Goal: Task Accomplishment & Management: Manage account settings

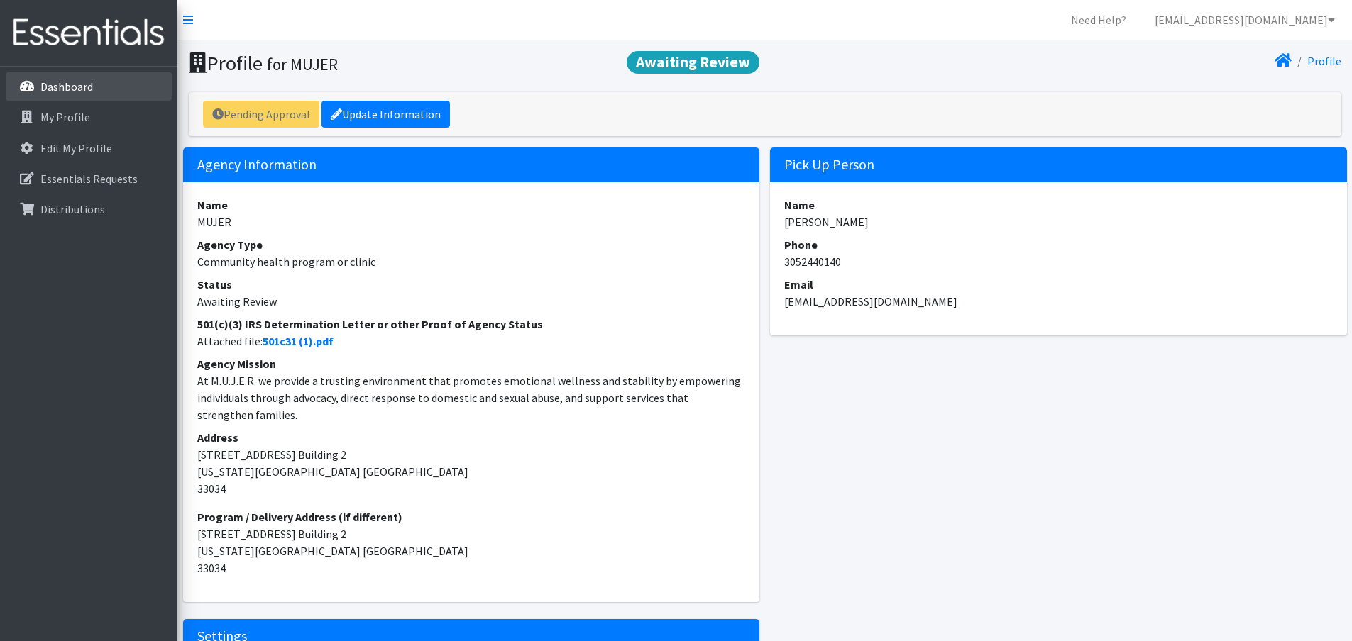
click at [108, 81] on link "Dashboard" at bounding box center [89, 86] width 166 height 28
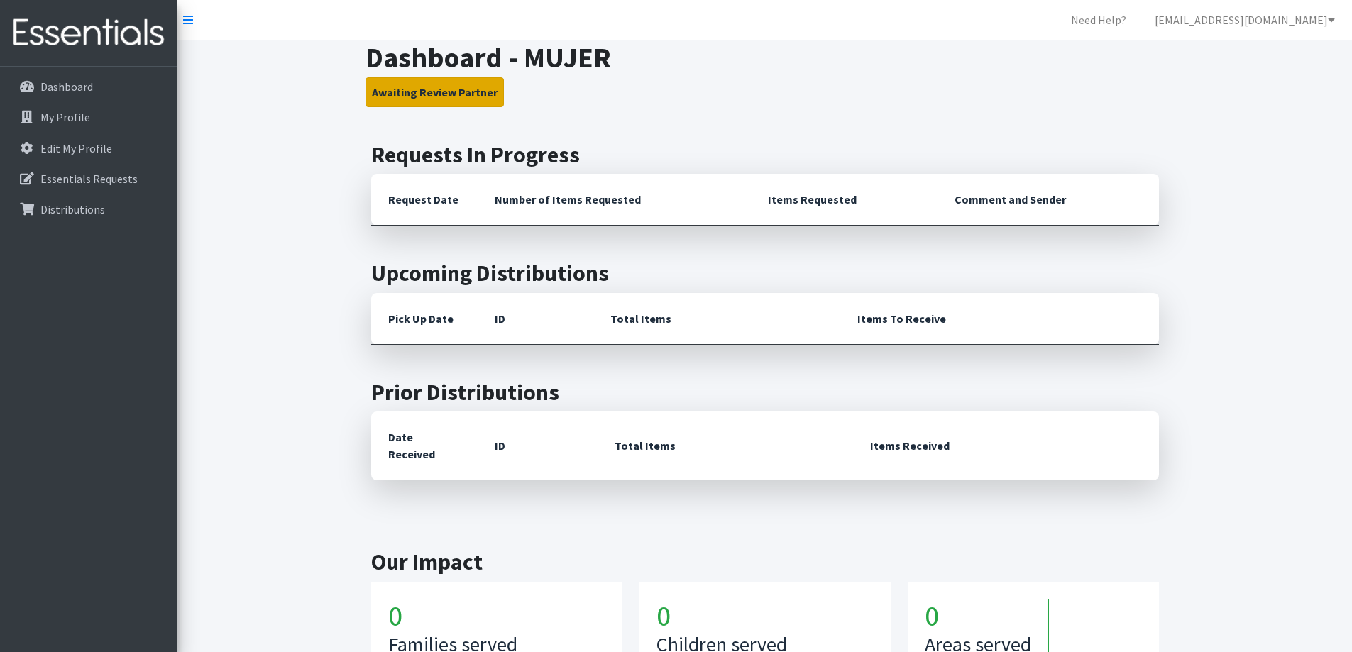
click at [437, 94] on button "Awaiting Review Partner" at bounding box center [434, 92] width 138 height 30
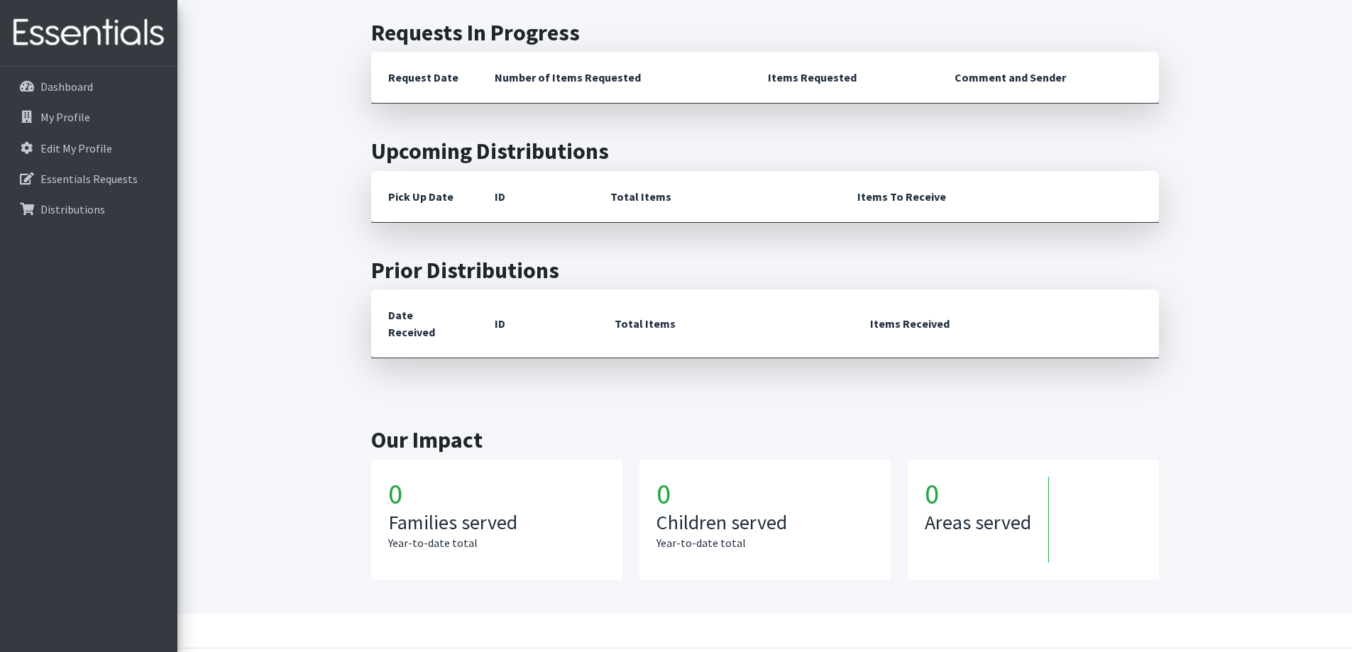
scroll to position [154, 0]
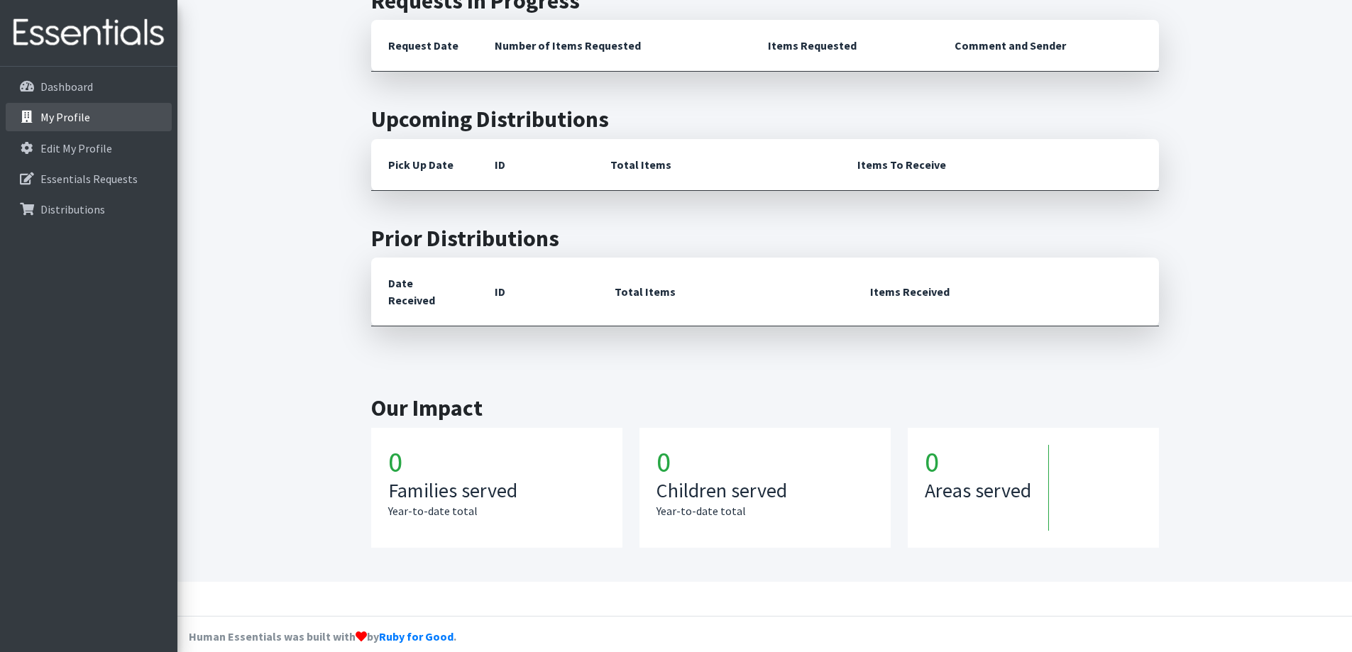
click at [73, 130] on link "My Profile" at bounding box center [89, 117] width 166 height 28
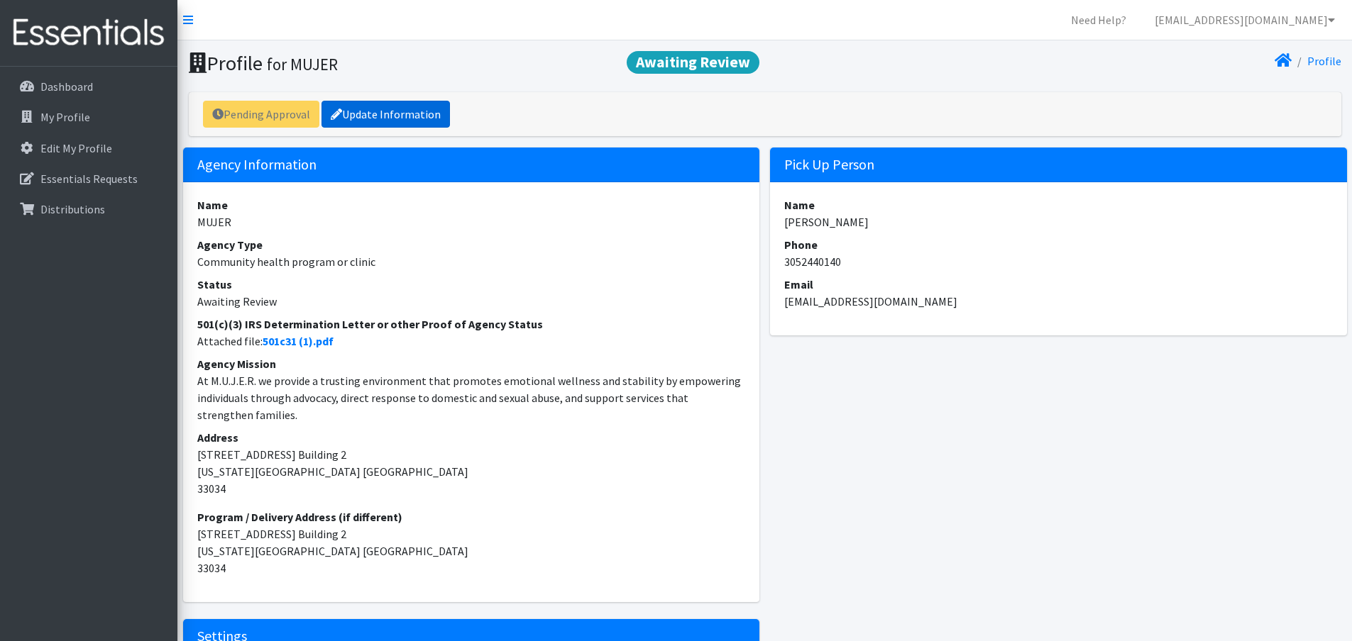
click at [375, 117] on link "Update Information" at bounding box center [385, 114] width 128 height 27
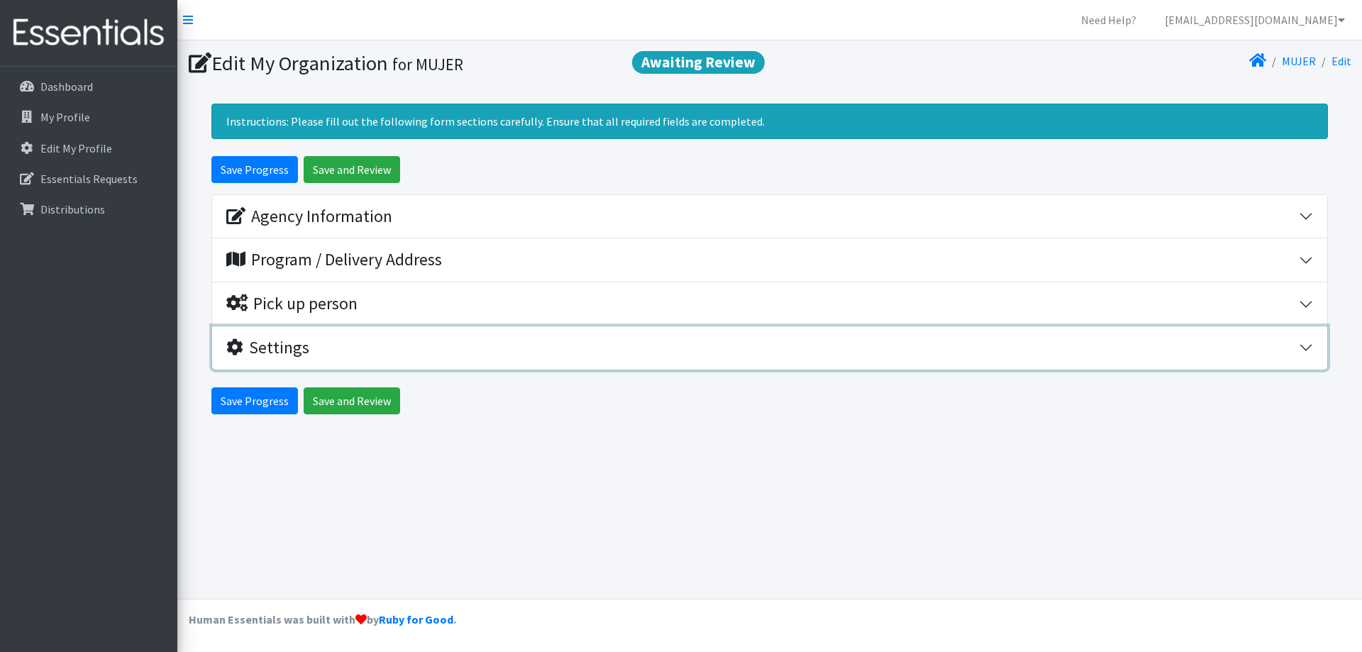
click at [293, 345] on div "Settings" at bounding box center [267, 348] width 83 height 21
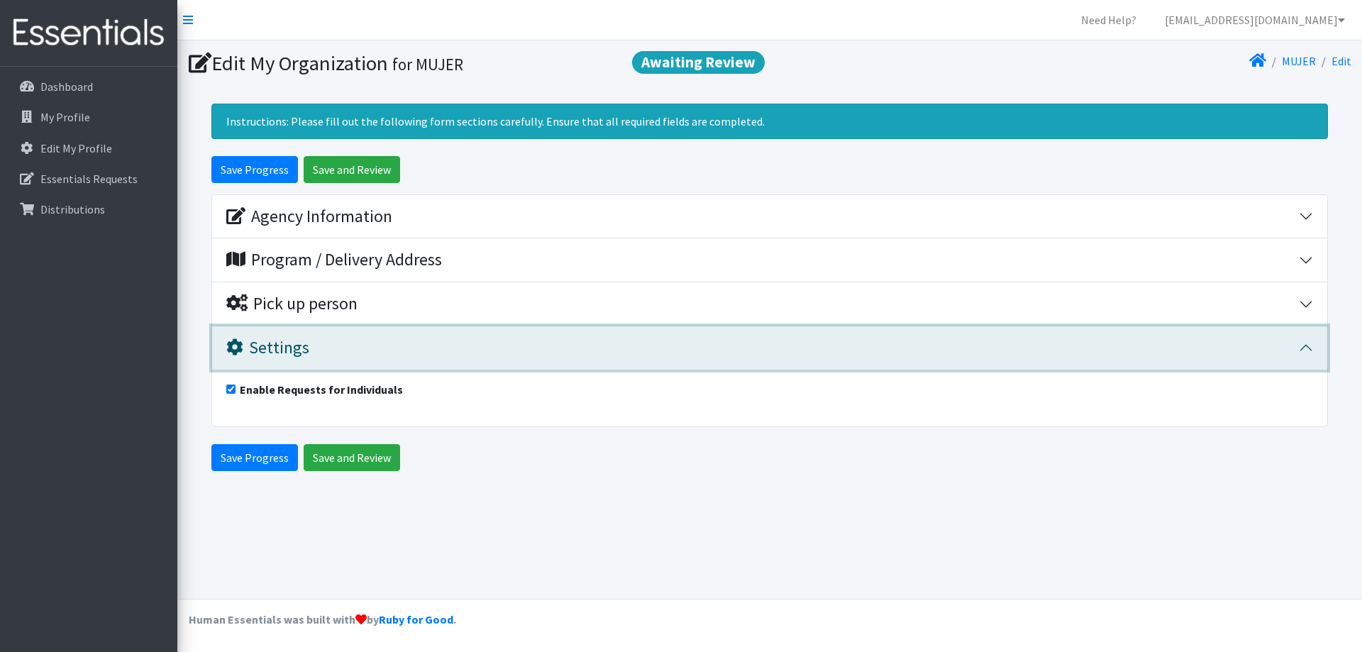
click at [292, 345] on div "Settings" at bounding box center [267, 348] width 83 height 21
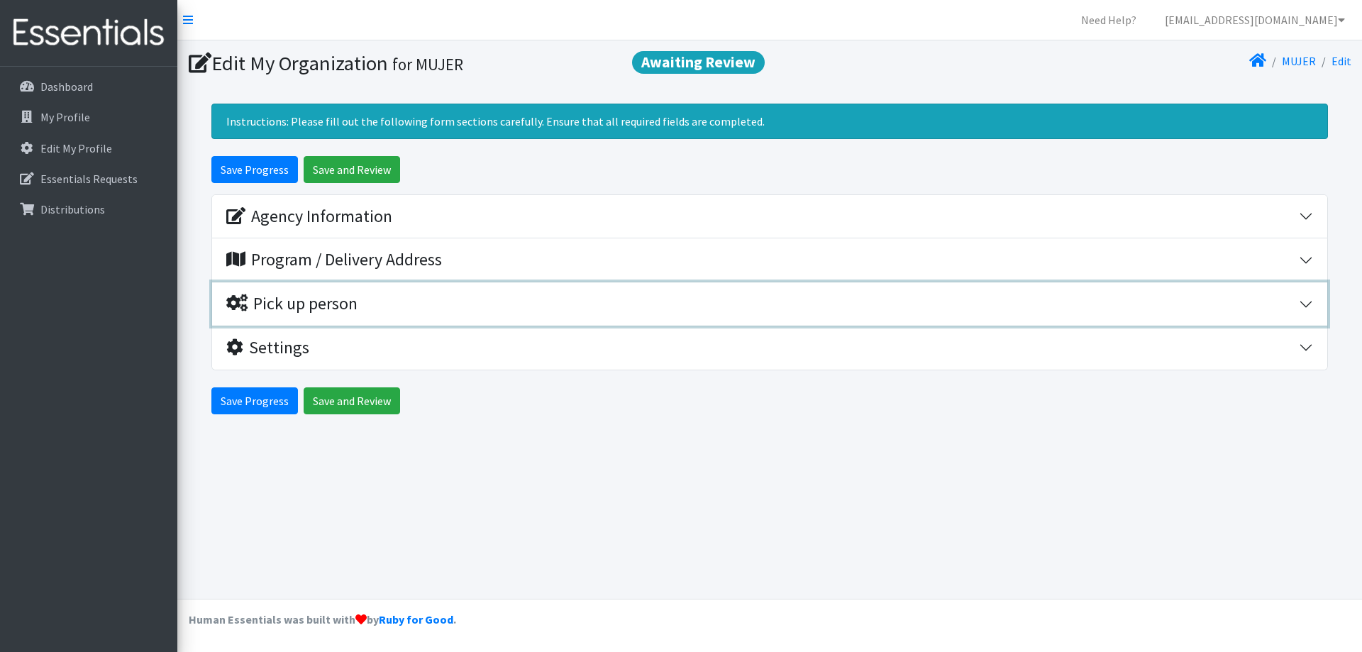
click at [294, 309] on div "Pick up person" at bounding box center [291, 304] width 131 height 21
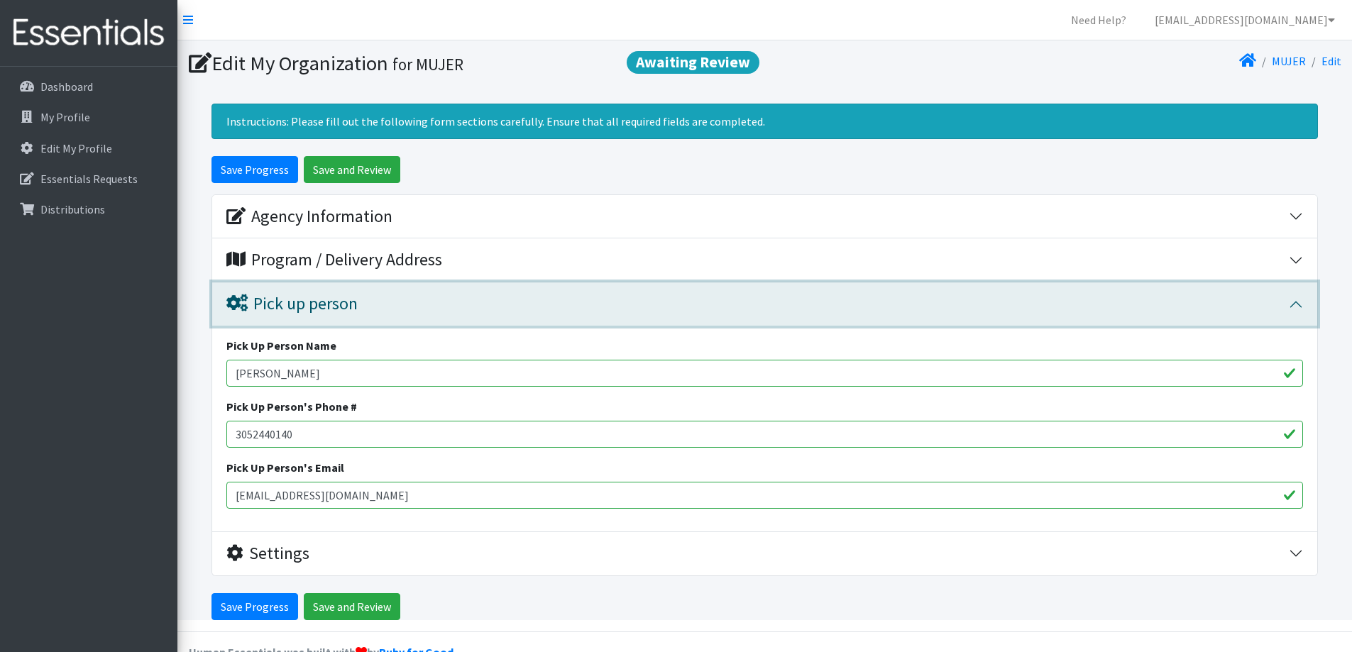
click at [294, 309] on div "Pick up person" at bounding box center [291, 304] width 131 height 21
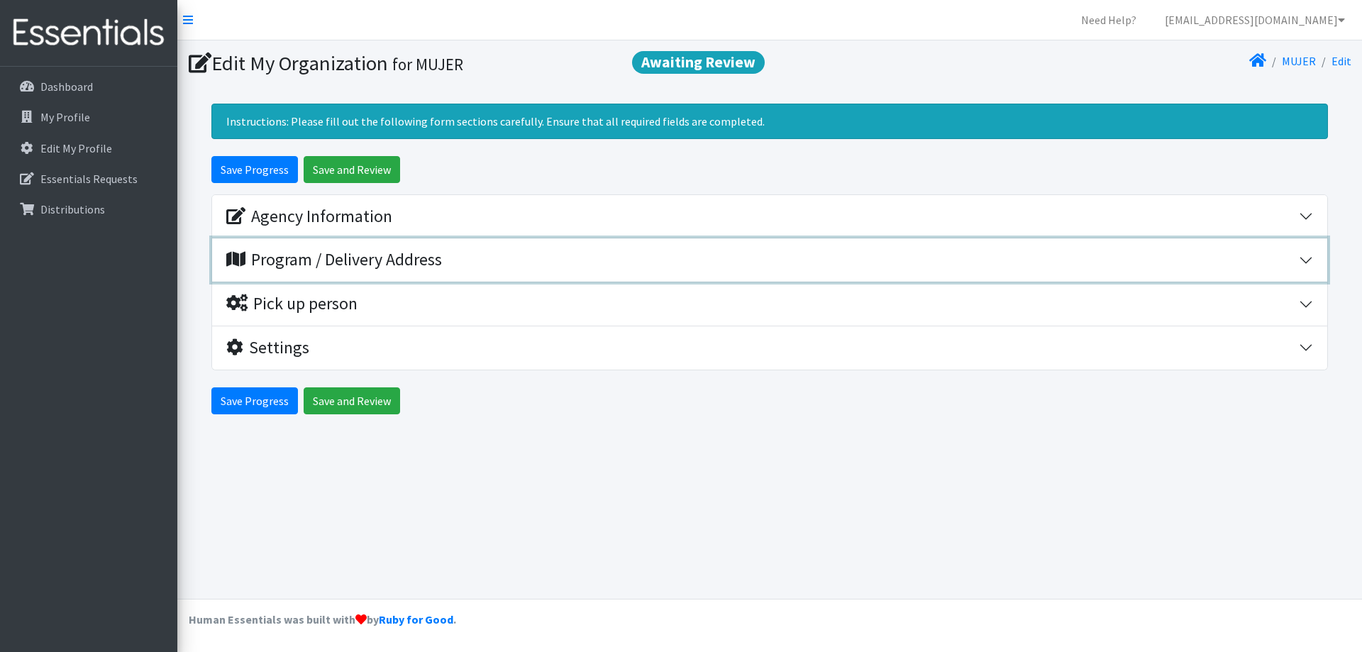
click at [304, 270] on div "Program / Delivery Address" at bounding box center [334, 260] width 216 height 21
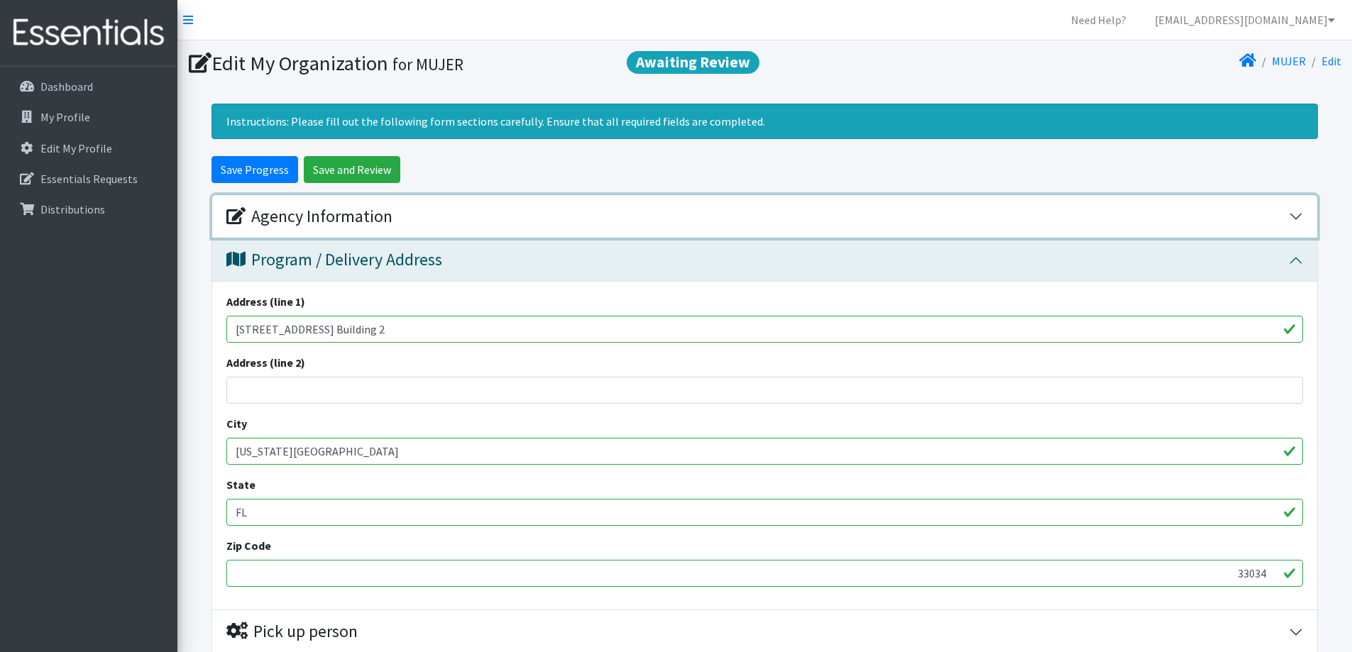
click at [302, 214] on div "Agency Information" at bounding box center [309, 216] width 166 height 21
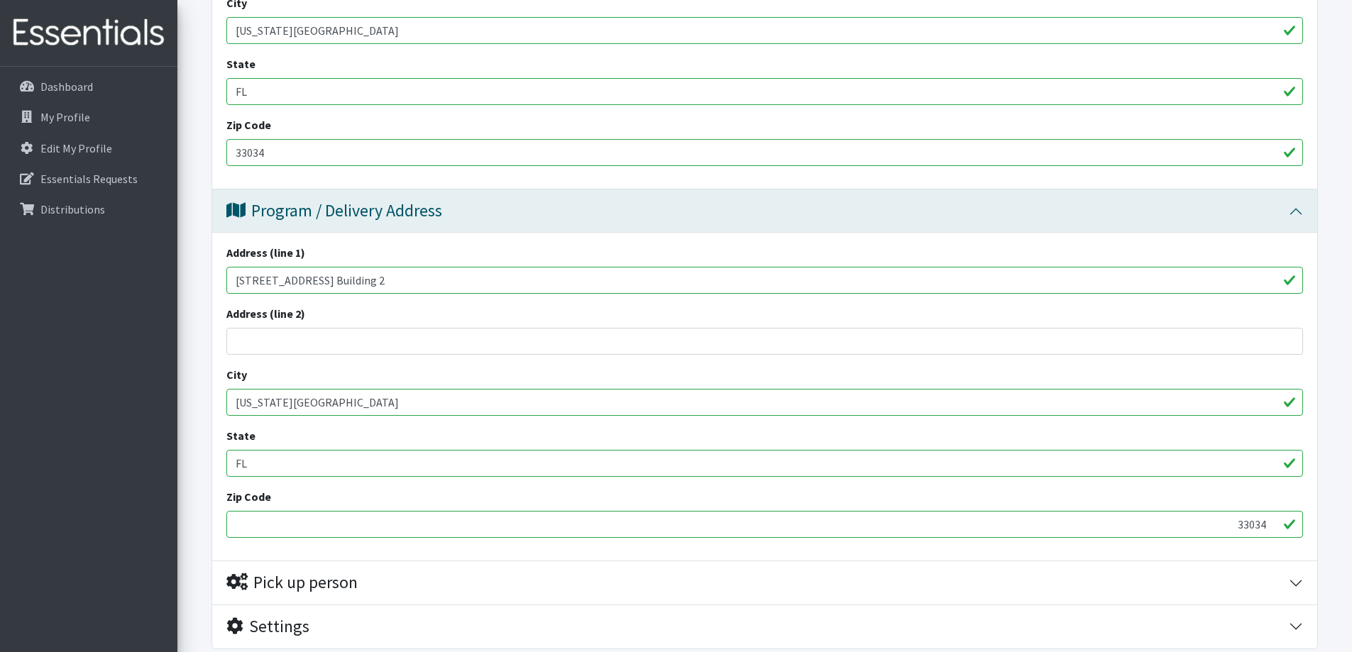
scroll to position [744, 0]
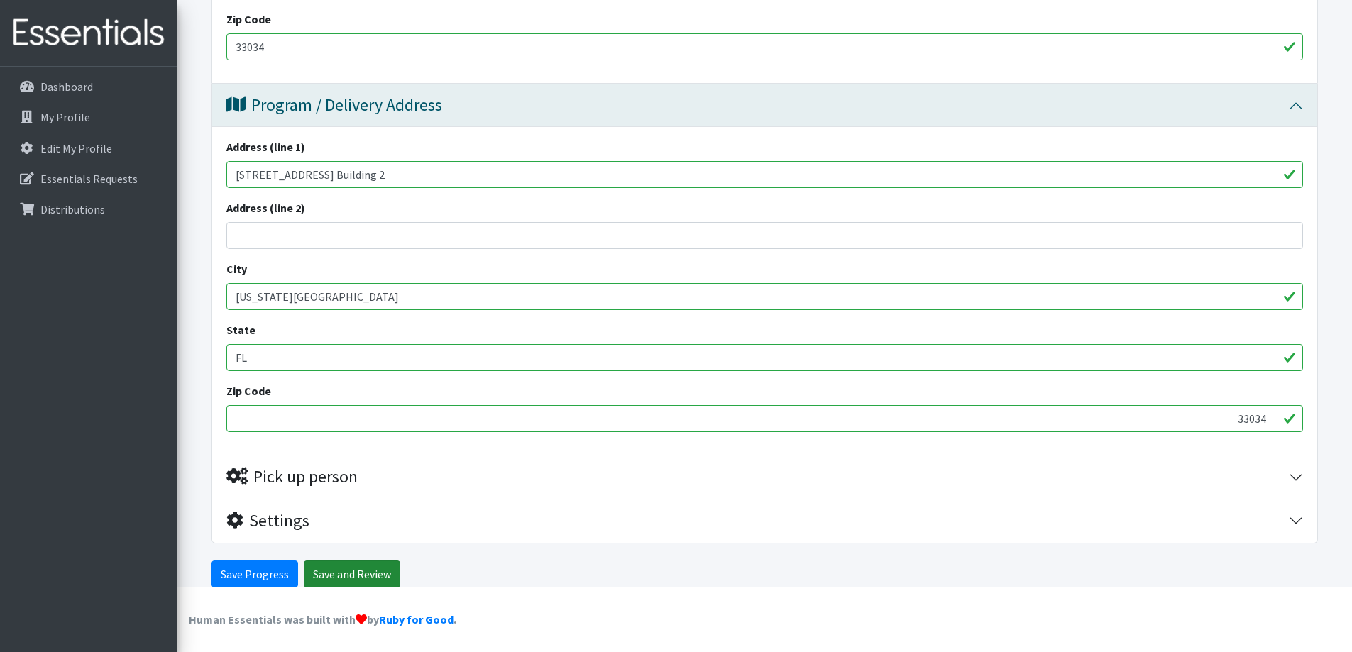
click at [338, 572] on input "Save and Review" at bounding box center [352, 574] width 96 height 27
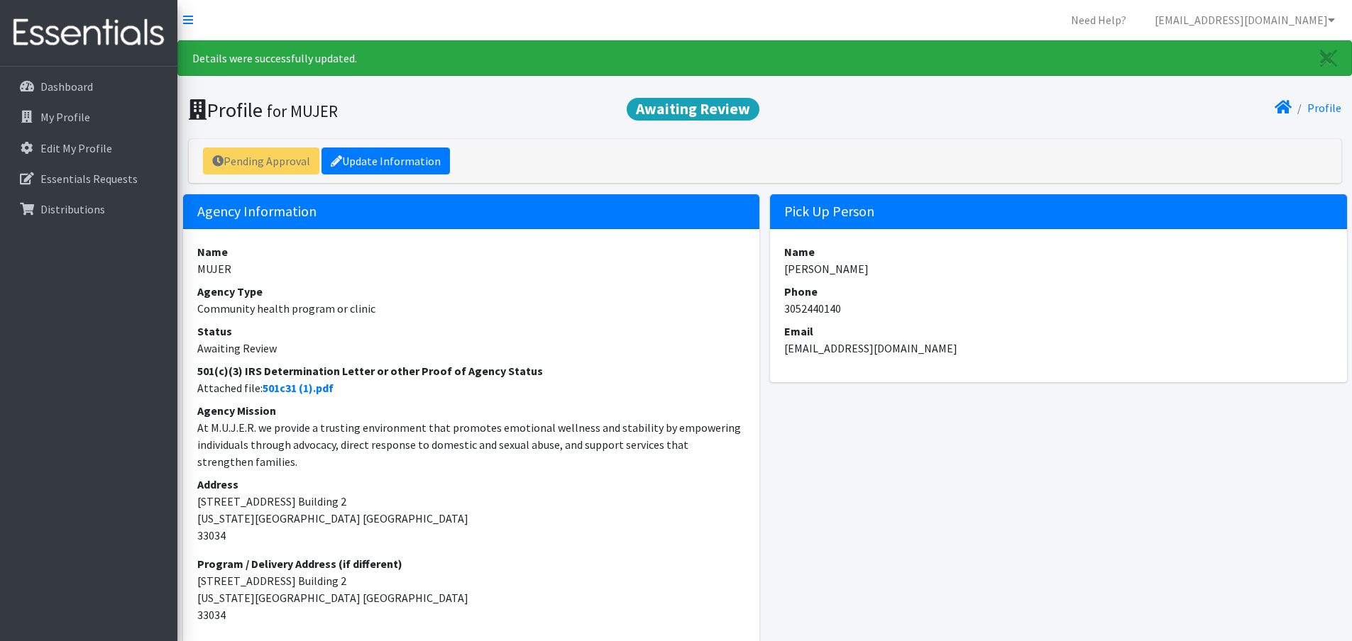
click at [706, 108] on span "Awaiting Review" at bounding box center [693, 109] width 133 height 23
click at [69, 173] on p "Essentials Requests" at bounding box center [88, 179] width 97 height 14
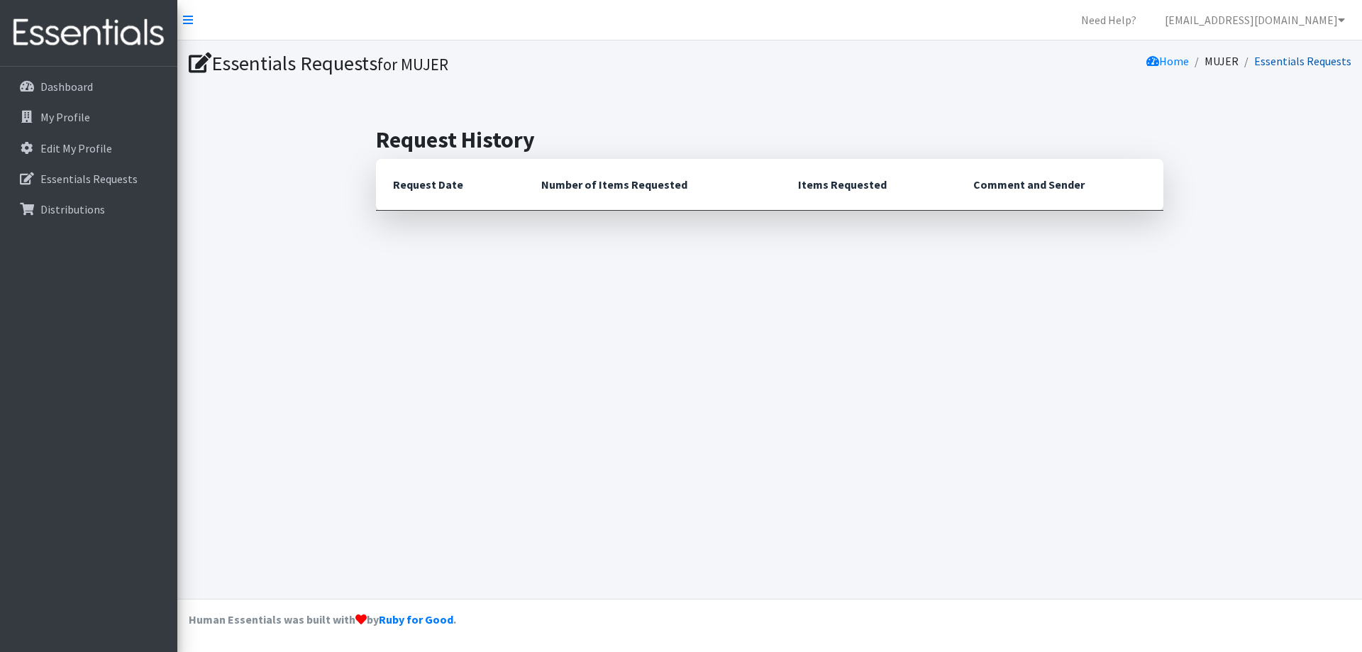
click at [1286, 60] on link "Essentials Requests" at bounding box center [1302, 61] width 97 height 14
click at [86, 76] on link "Dashboard" at bounding box center [89, 86] width 166 height 28
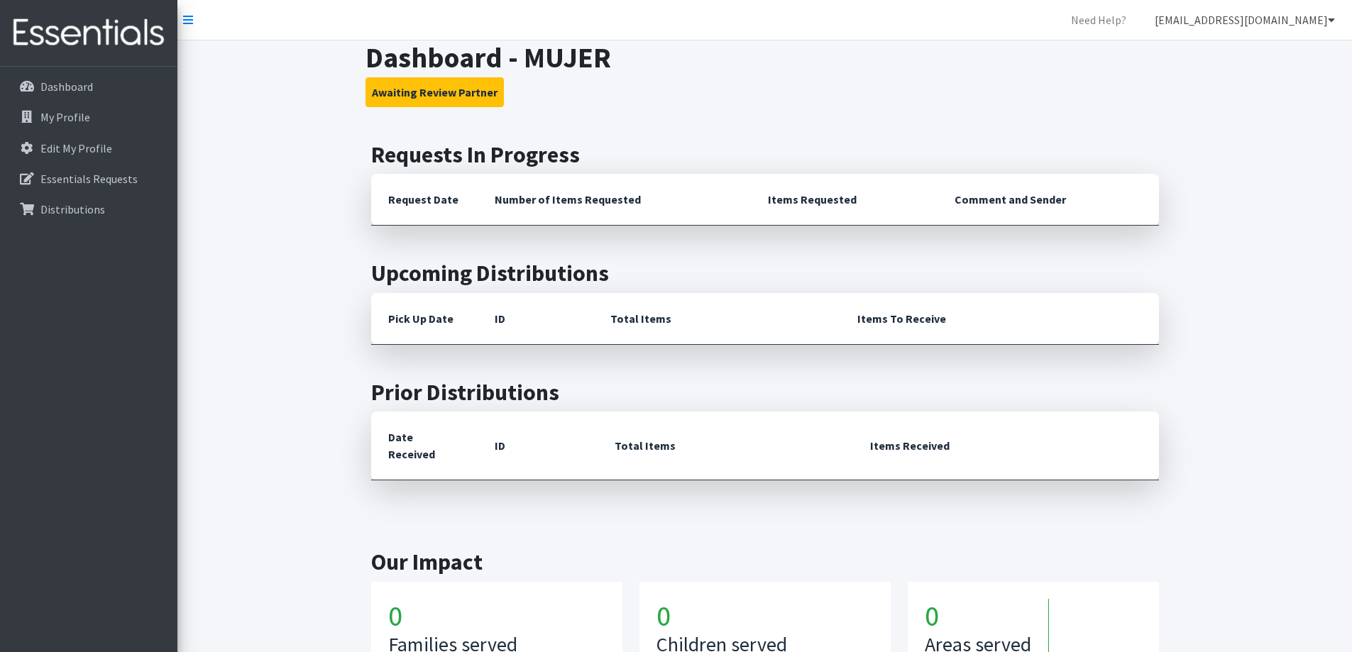
click at [1276, 23] on link "[EMAIL_ADDRESS][DOMAIN_NAME]" at bounding box center [1244, 20] width 203 height 28
click at [1213, 52] on link "My Co-Workers" at bounding box center [1246, 51] width 197 height 28
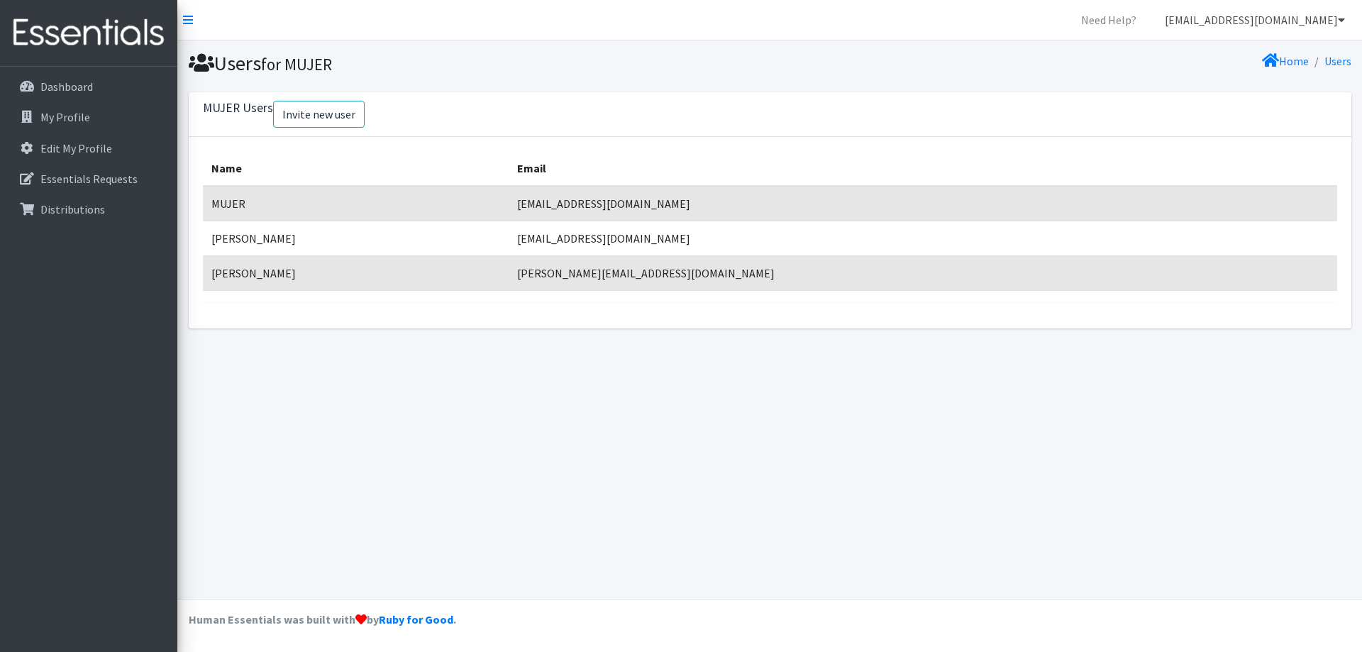
click at [1274, 14] on link "[EMAIL_ADDRESS][DOMAIN_NAME]" at bounding box center [1255, 20] width 203 height 28
click at [1220, 69] on link "My Profile" at bounding box center [1257, 79] width 197 height 28
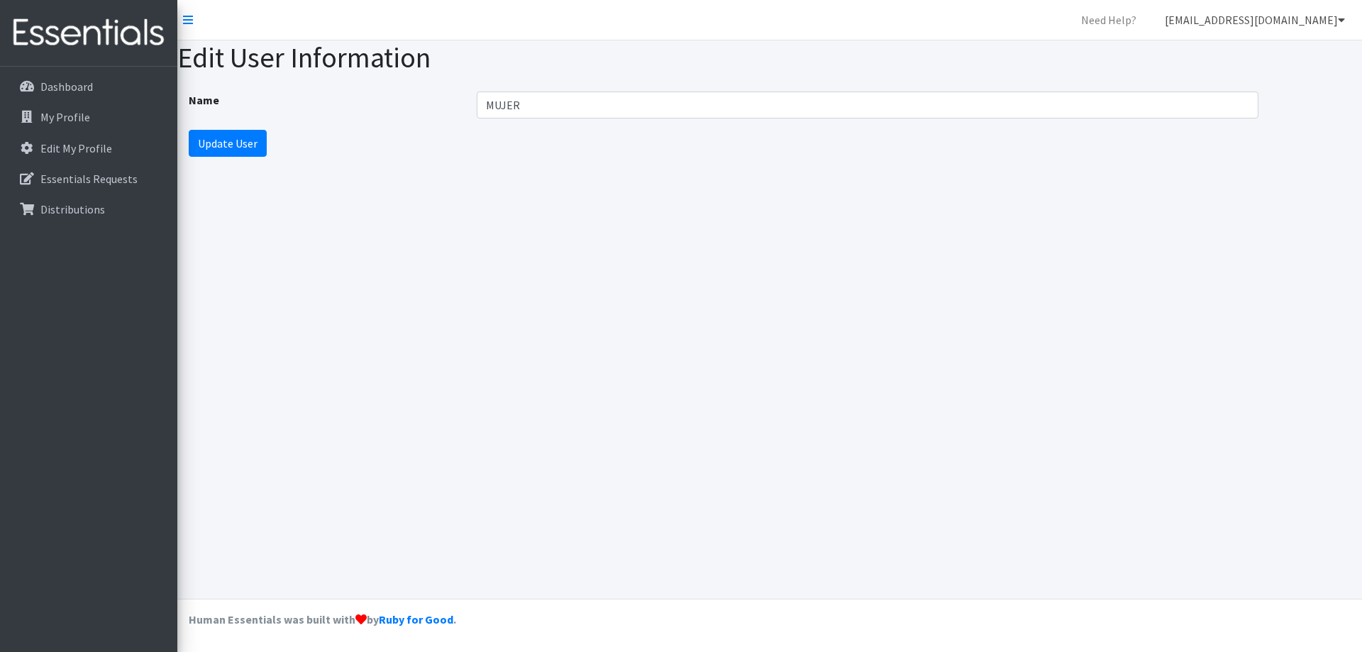
click at [1258, 11] on link "[EMAIL_ADDRESS][DOMAIN_NAME]" at bounding box center [1255, 20] width 203 height 28
click at [1233, 46] on link "My Co-Workers" at bounding box center [1257, 51] width 197 height 28
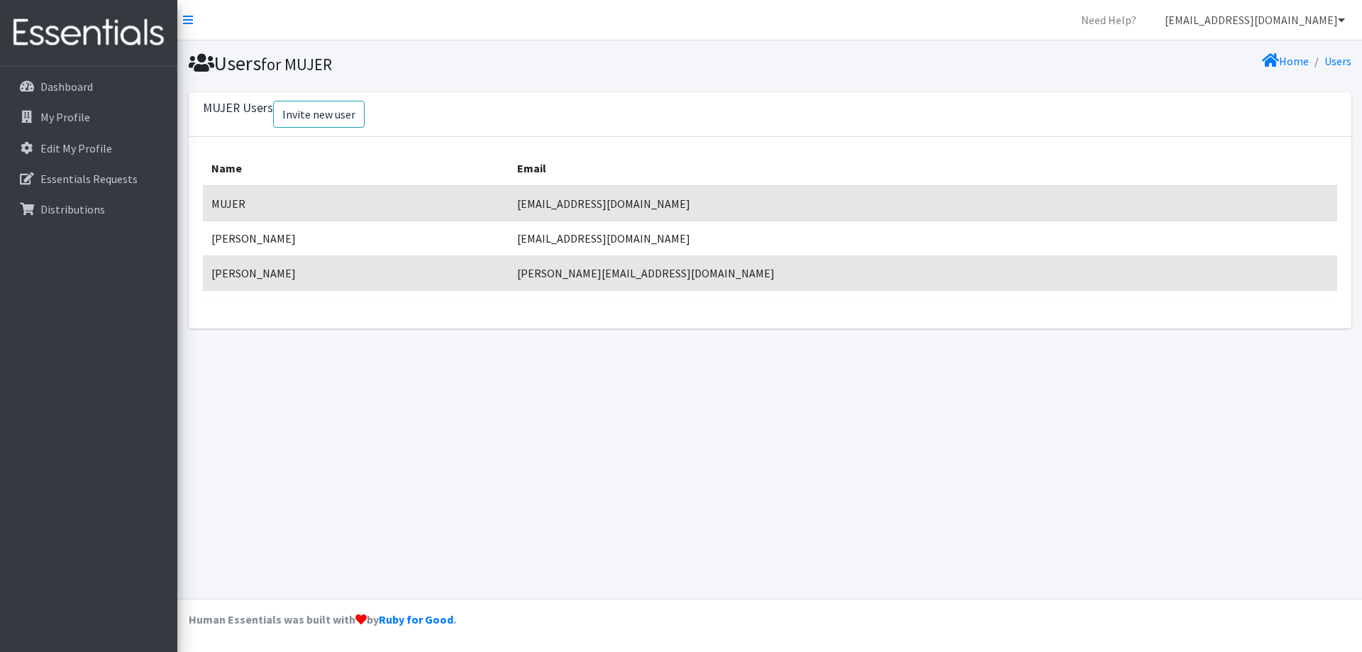
click at [1280, 20] on link "[EMAIL_ADDRESS][DOMAIN_NAME]" at bounding box center [1255, 20] width 203 height 28
click at [1239, 74] on link "My Profile" at bounding box center [1257, 79] width 197 height 28
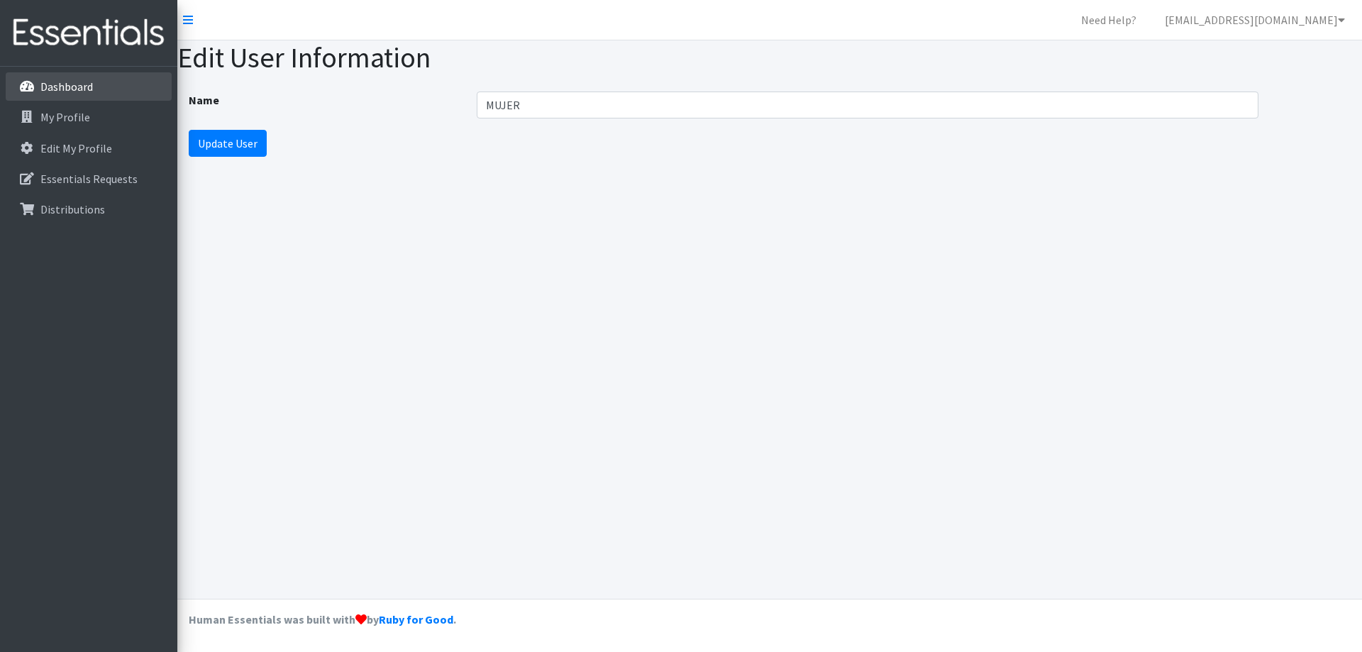
click at [77, 91] on p "Dashboard" at bounding box center [66, 86] width 53 height 14
